Goal: Task Accomplishment & Management: Manage account settings

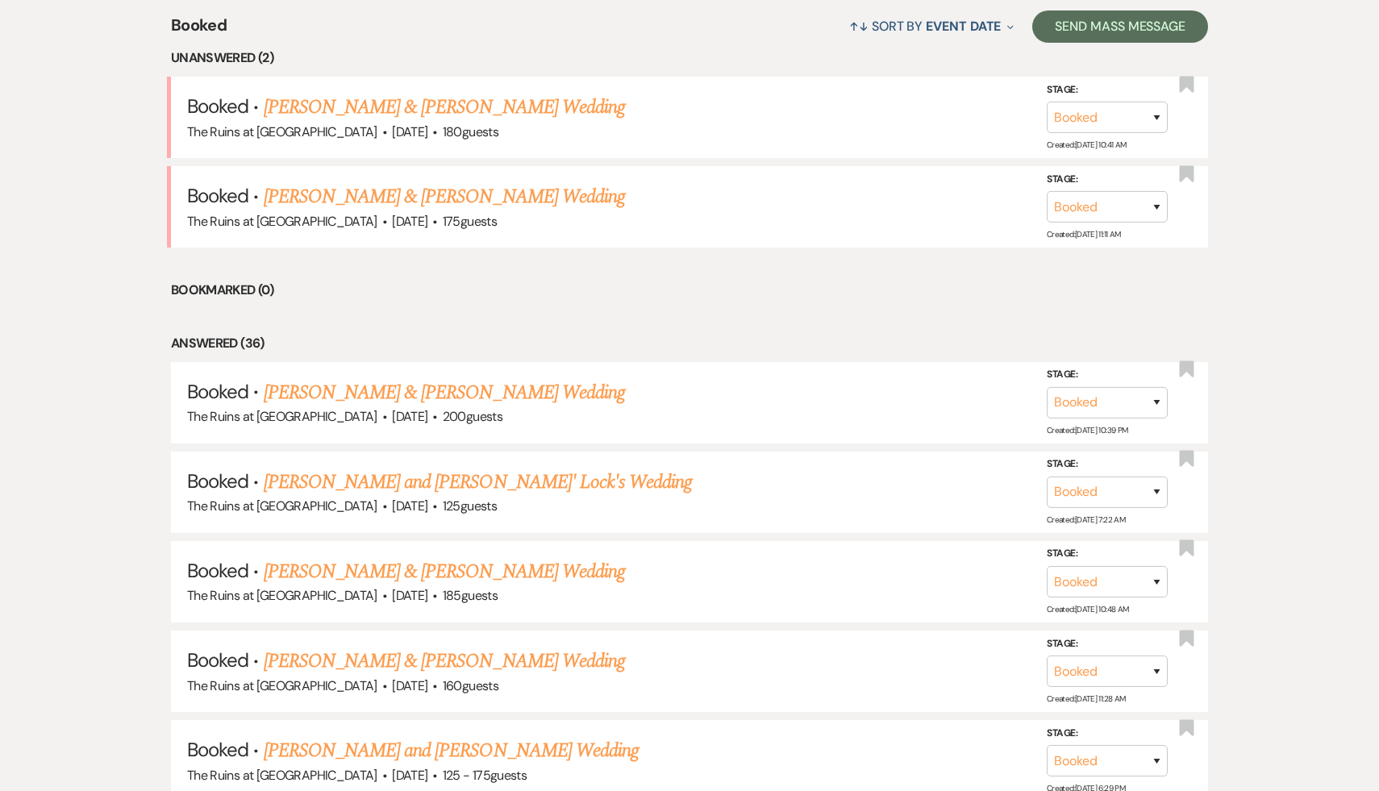
scroll to position [594, 0]
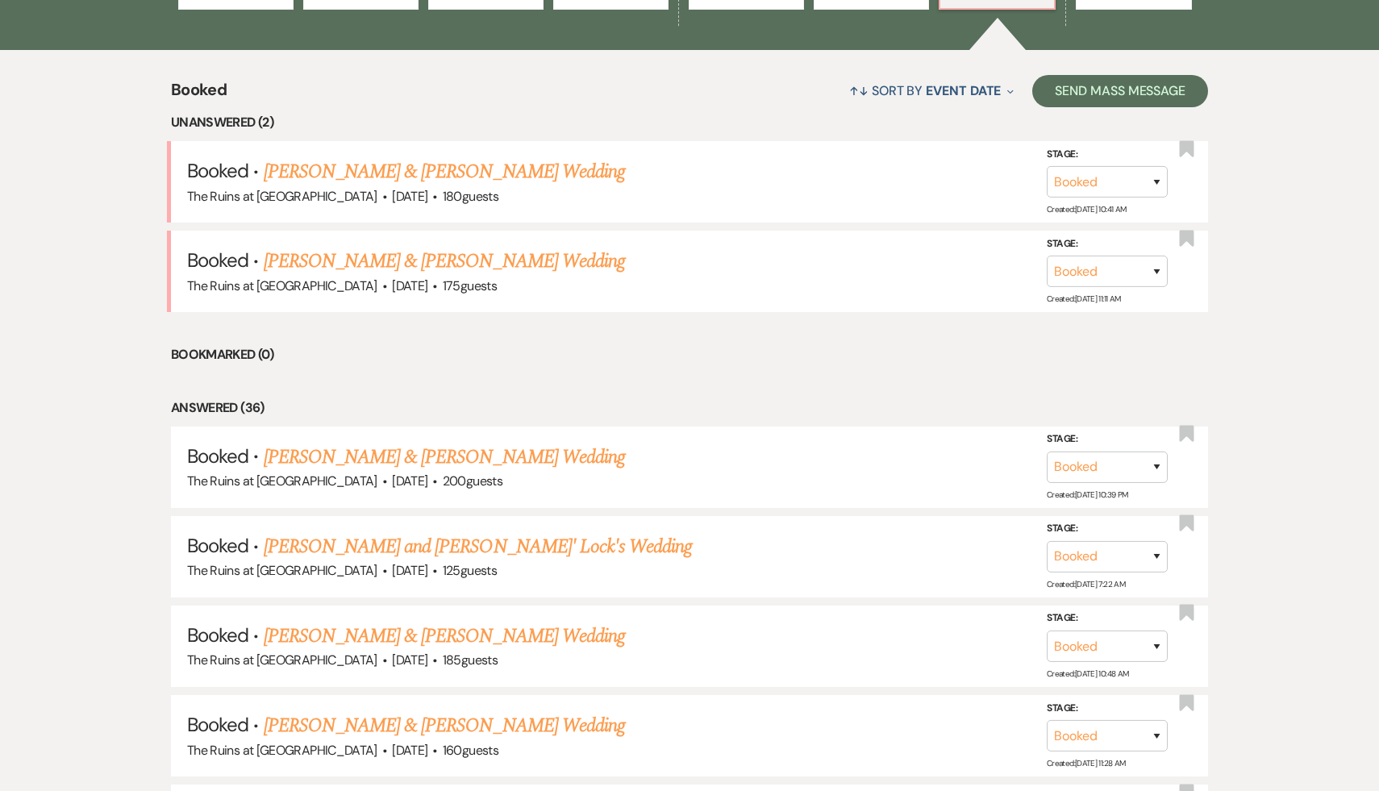
click at [657, 346] on li "Bookmarked (0)" at bounding box center [689, 354] width 1037 height 21
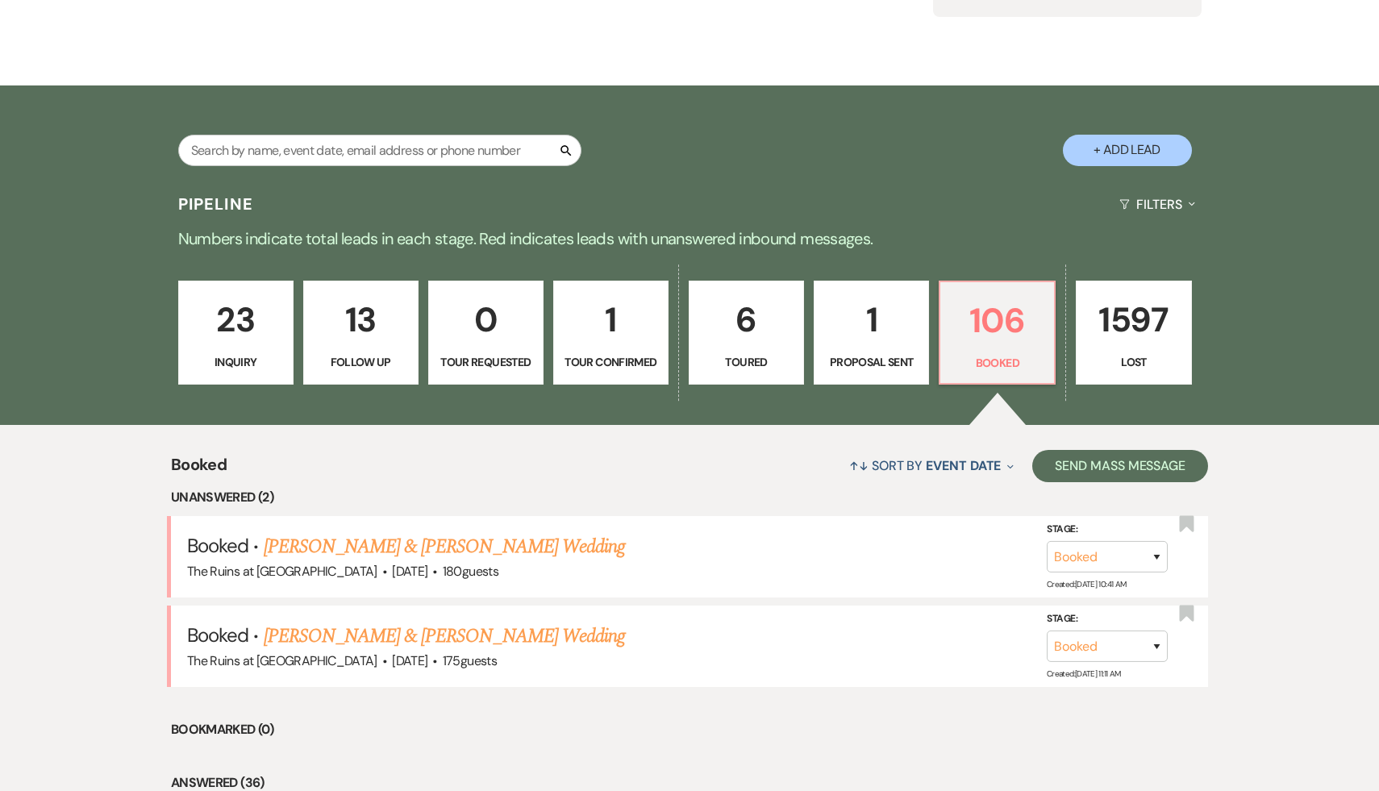
scroll to position [203, 0]
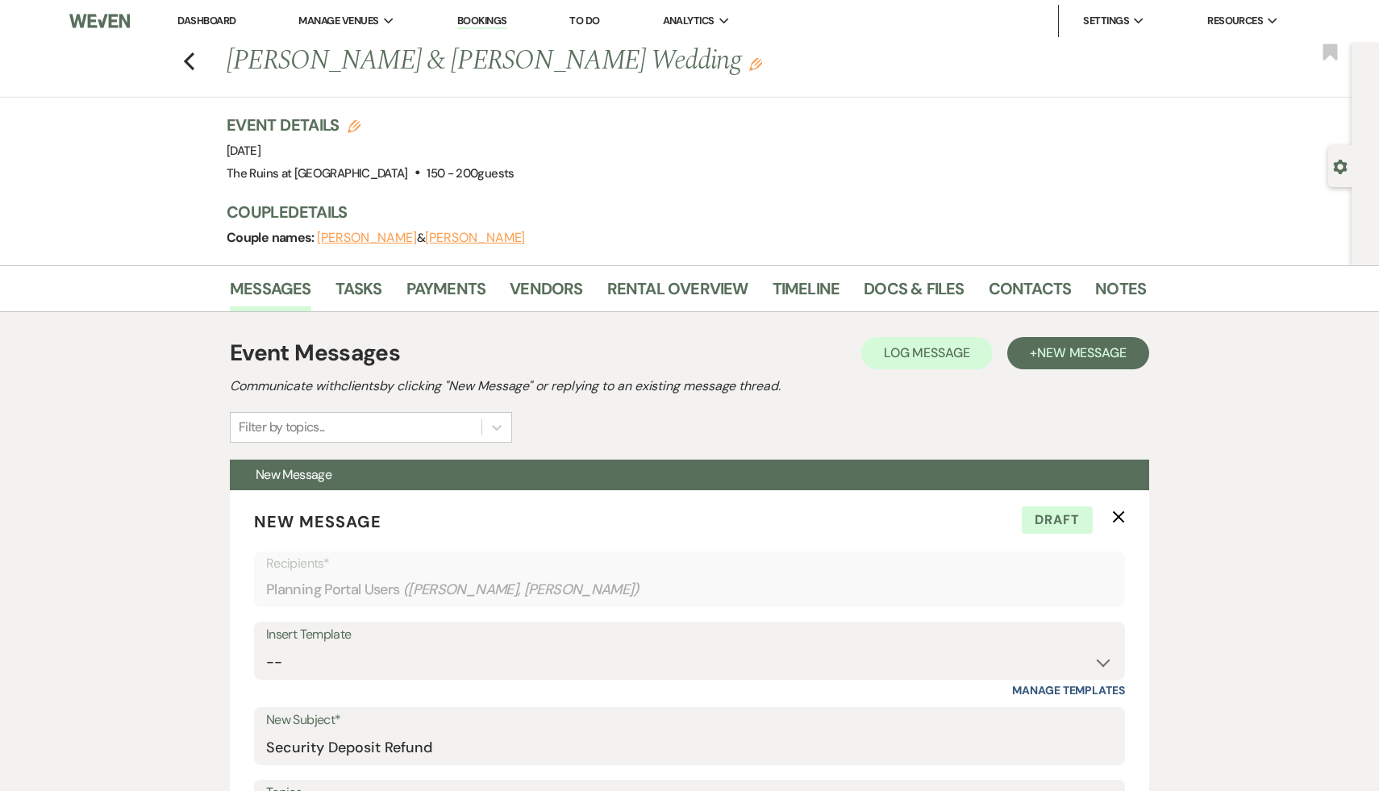
click at [1147, 107] on div "Previous [PERSON_NAME] & [PERSON_NAME] Wedding Edit Bookmark Gear Settings Even…" at bounding box center [676, 153] width 1352 height 223
click at [211, 20] on link "Dashboard" at bounding box center [206, 21] width 58 height 14
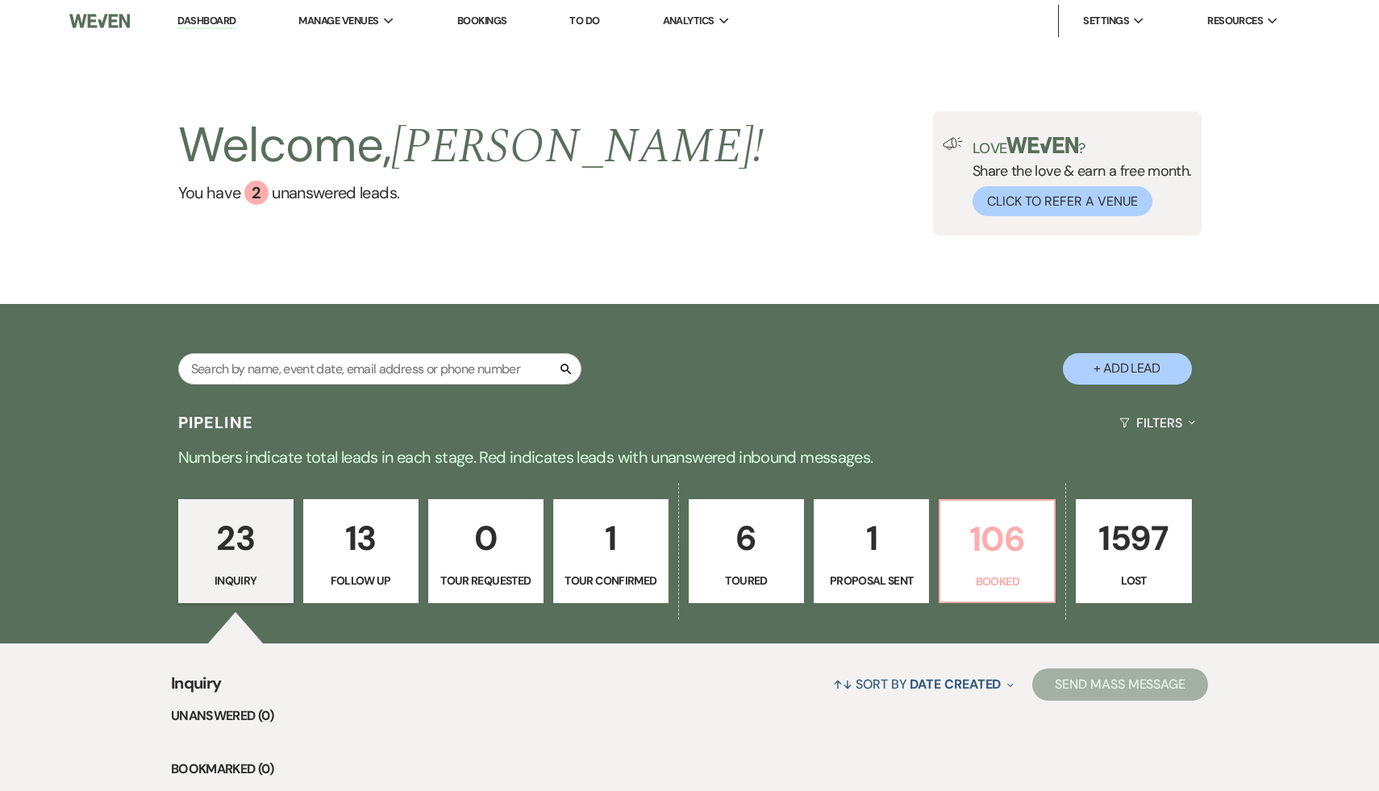
click at [995, 536] on p "106" at bounding box center [997, 539] width 94 height 54
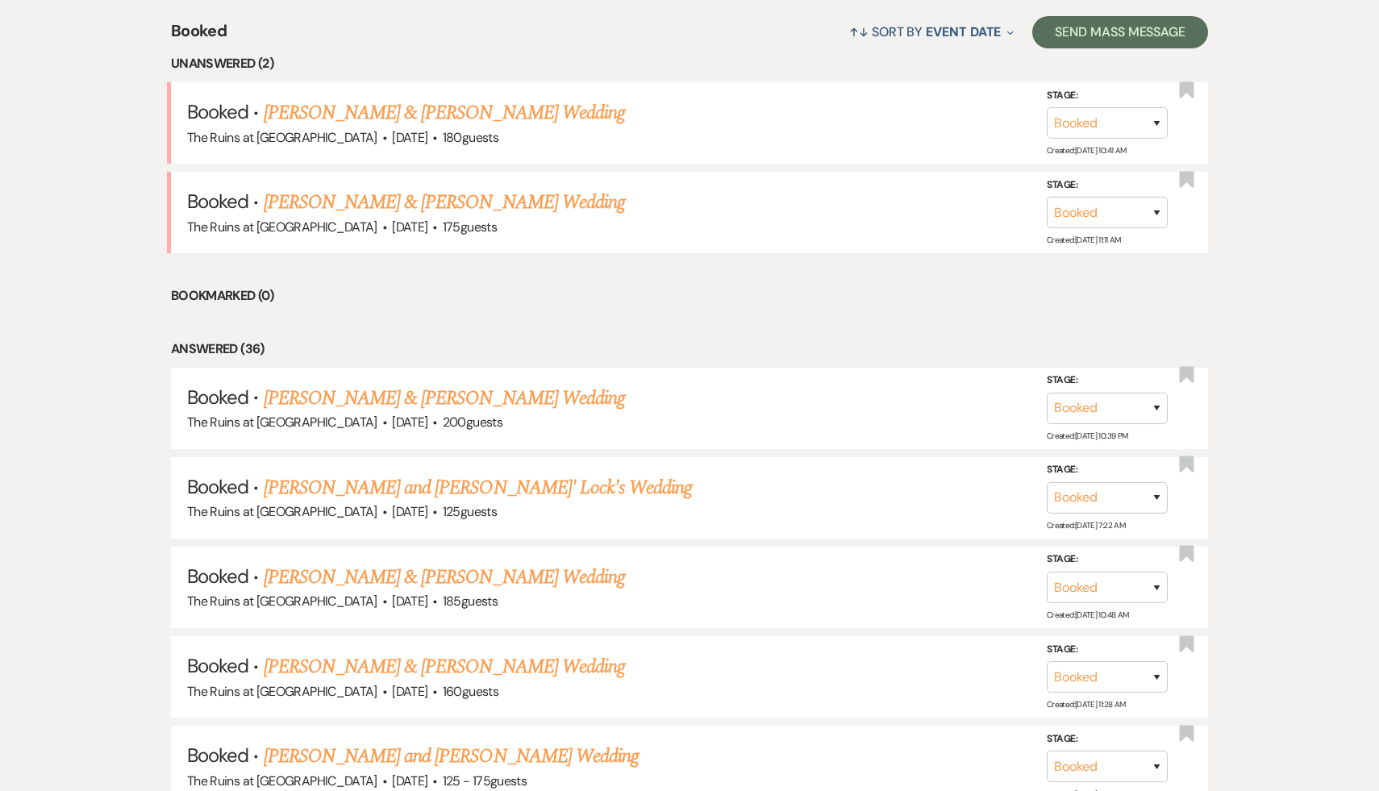
scroll to position [835, 0]
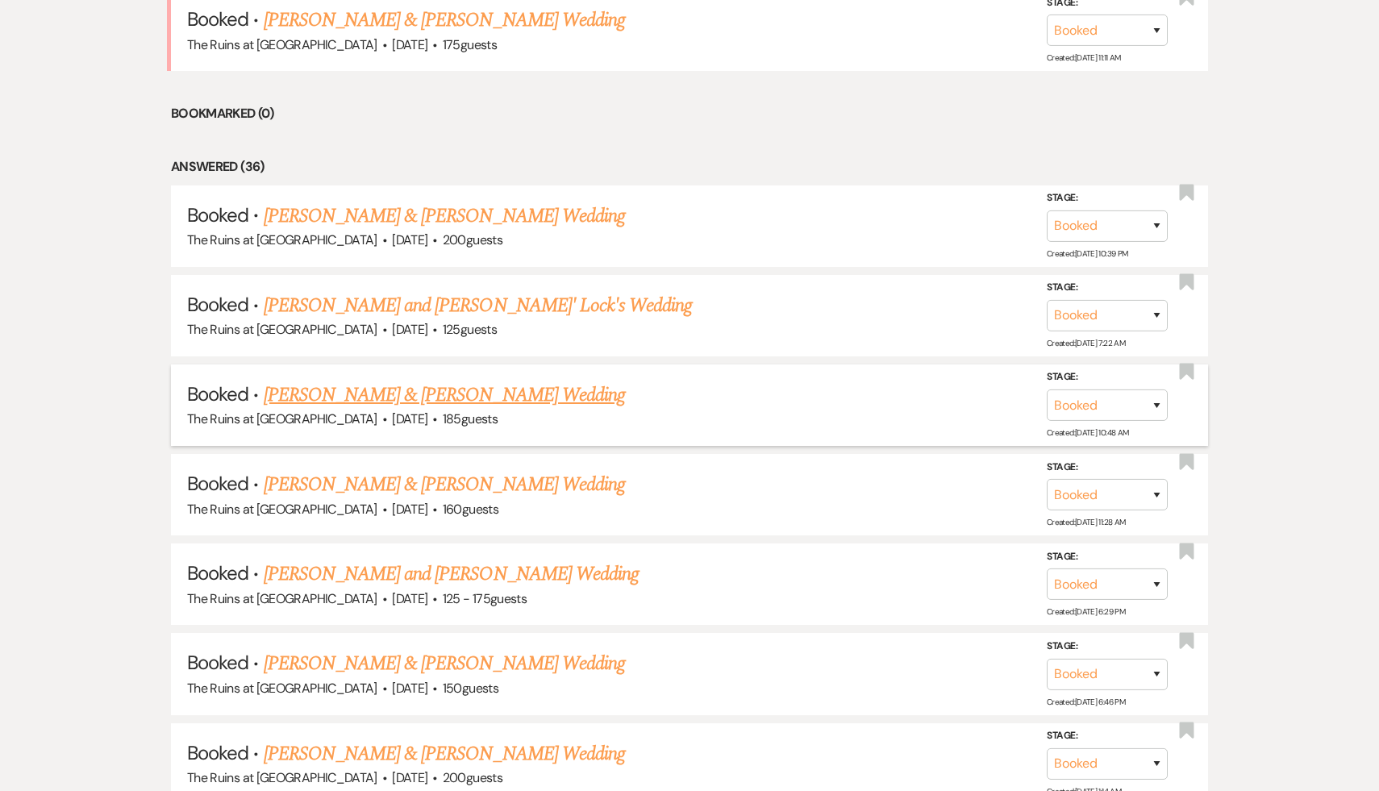
click at [473, 395] on link "[PERSON_NAME] & [PERSON_NAME] Wedding" at bounding box center [444, 395] width 361 height 29
